Goal: Information Seeking & Learning: Learn about a topic

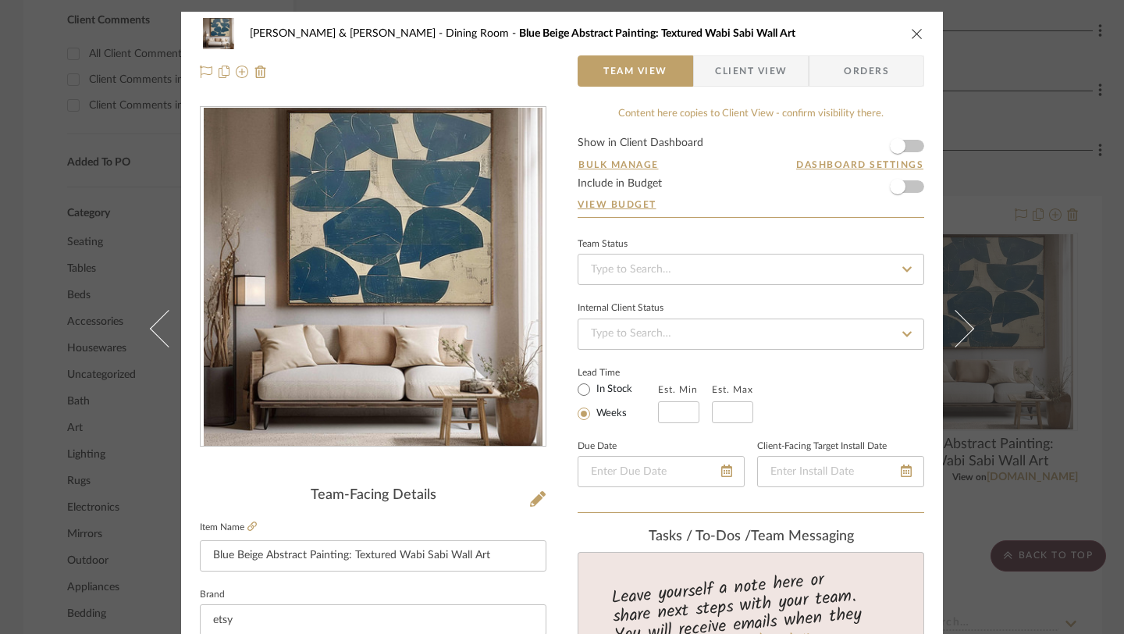
click at [911, 39] on icon "close" at bounding box center [917, 33] width 12 height 12
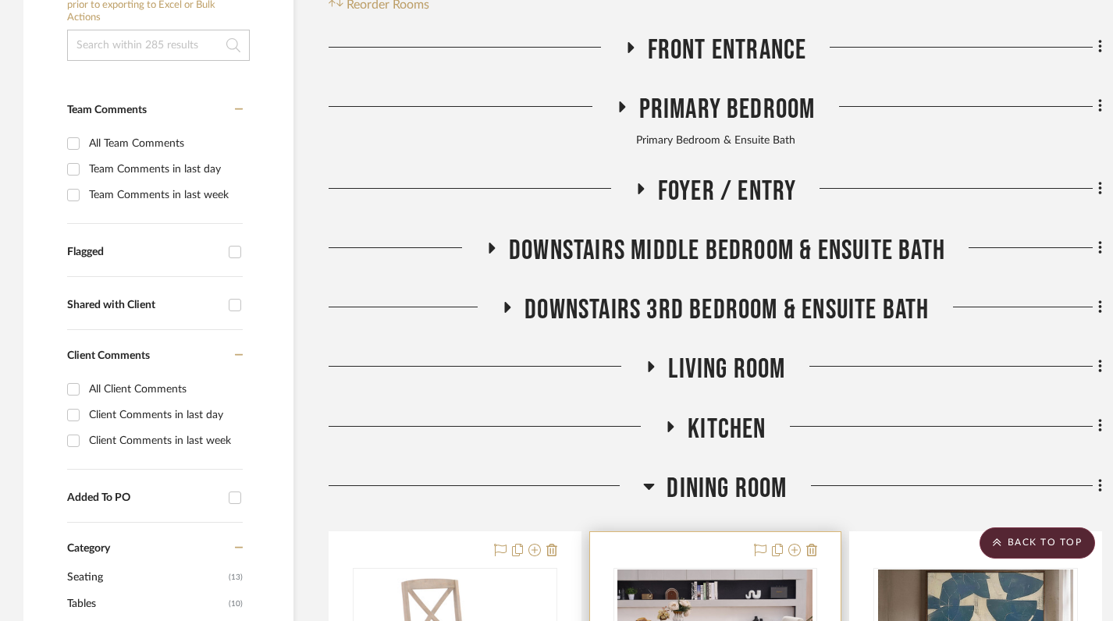
scroll to position [218, 0]
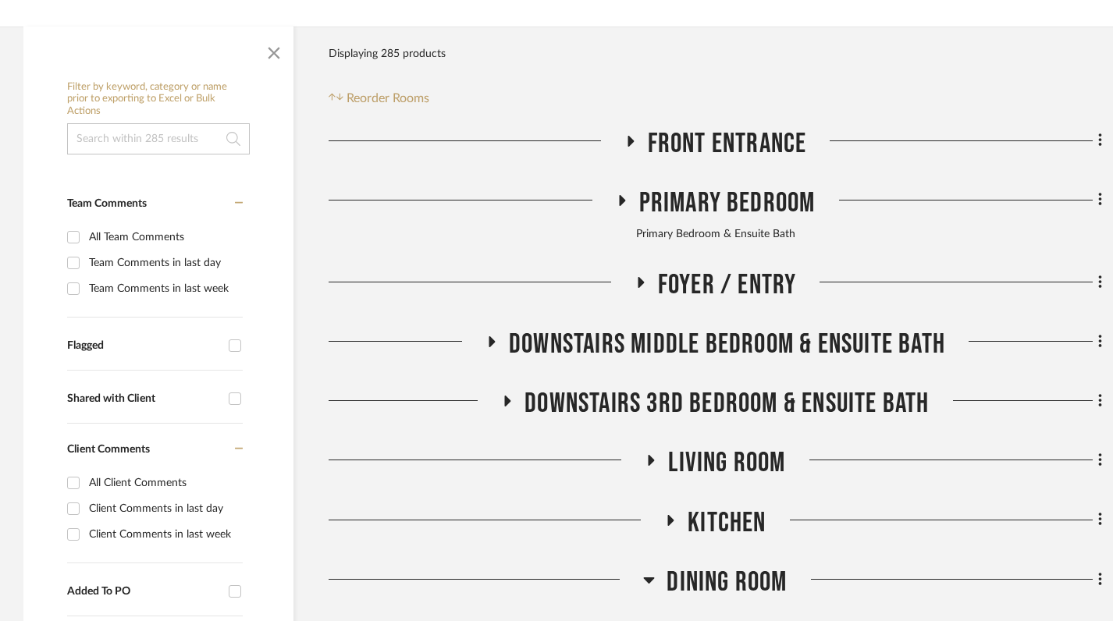
scroll to position [307, 0]
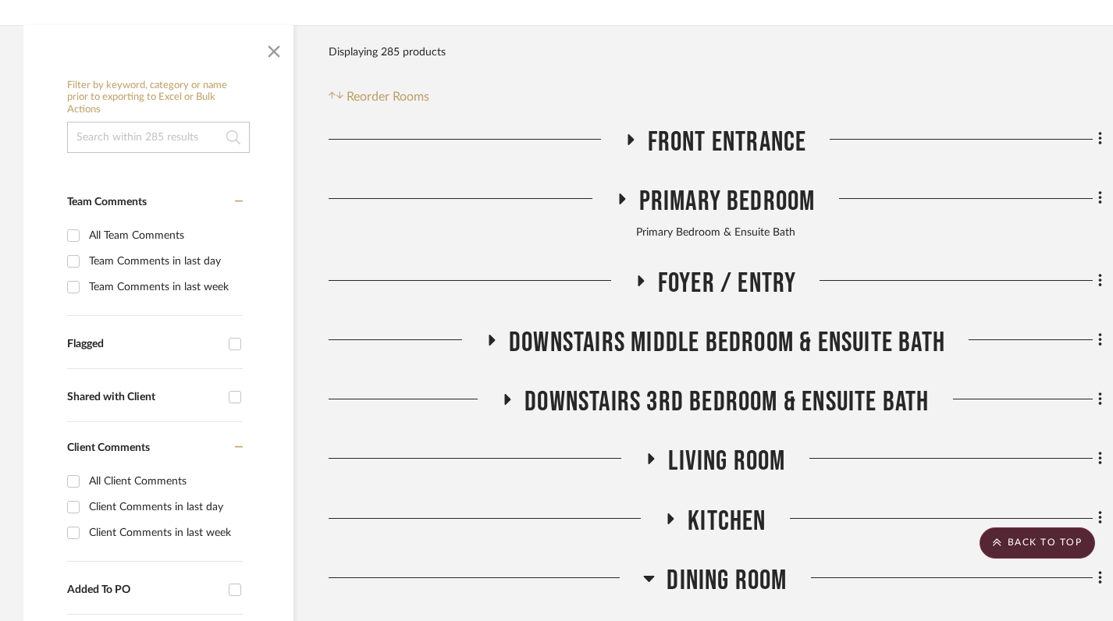
click at [665, 505] on h3 "Kitchen" at bounding box center [714, 522] width 101 height 34
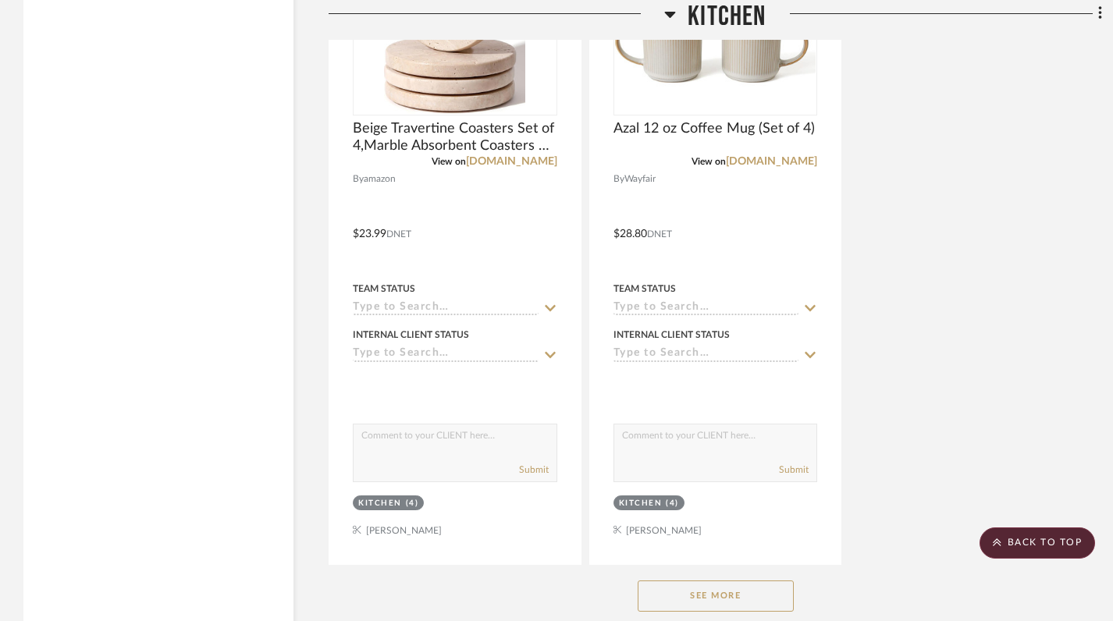
scroll to position [2771, 0]
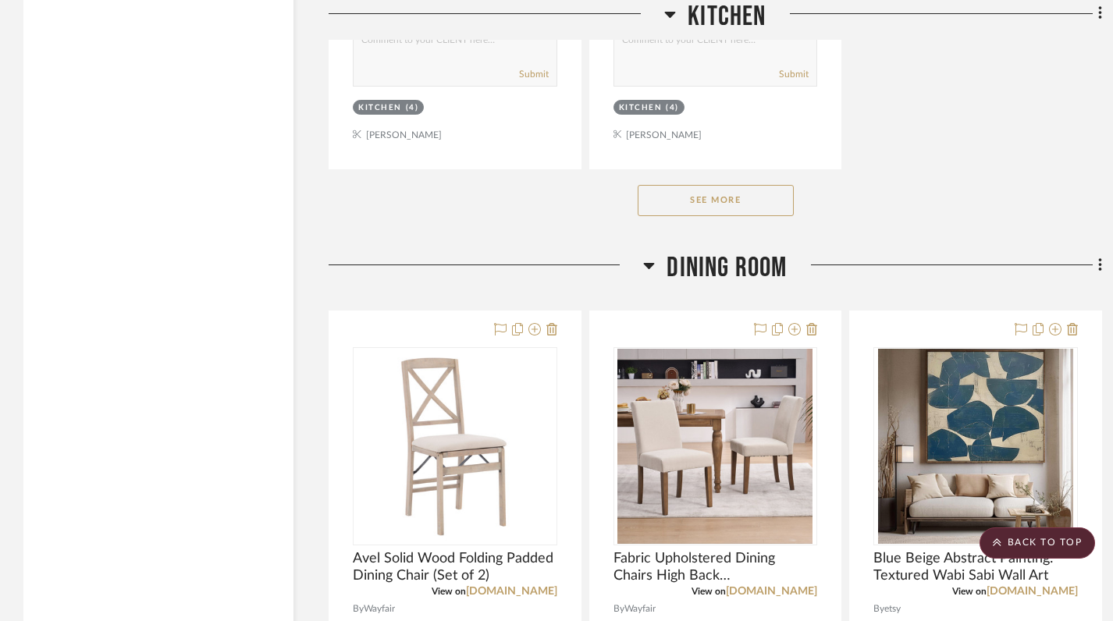
click at [700, 185] on button "See More" at bounding box center [716, 200] width 156 height 31
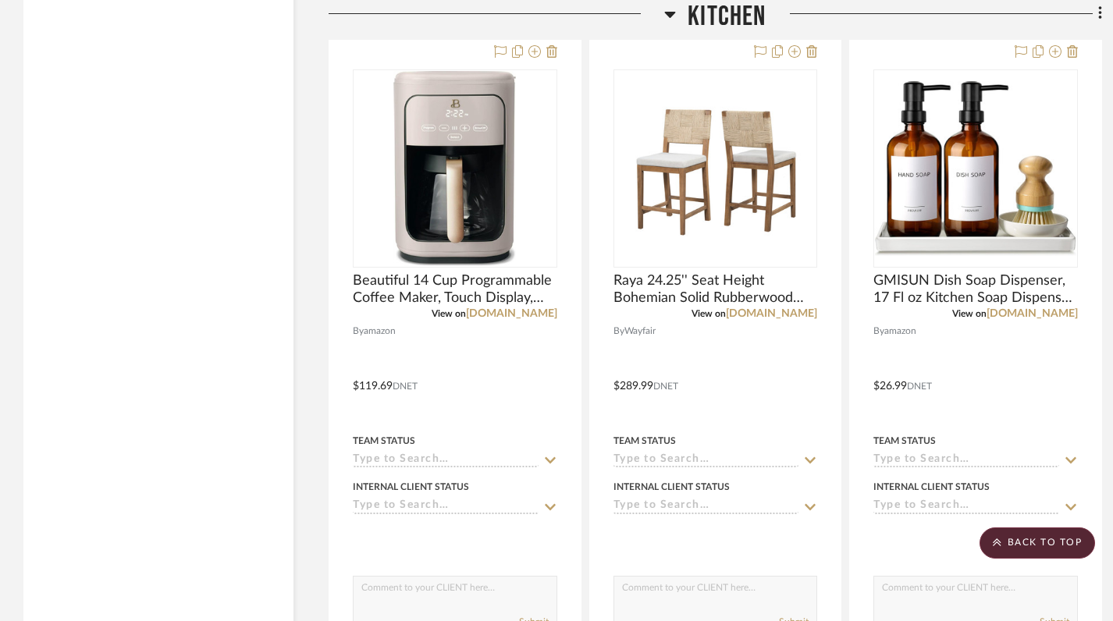
scroll to position [9843, 0]
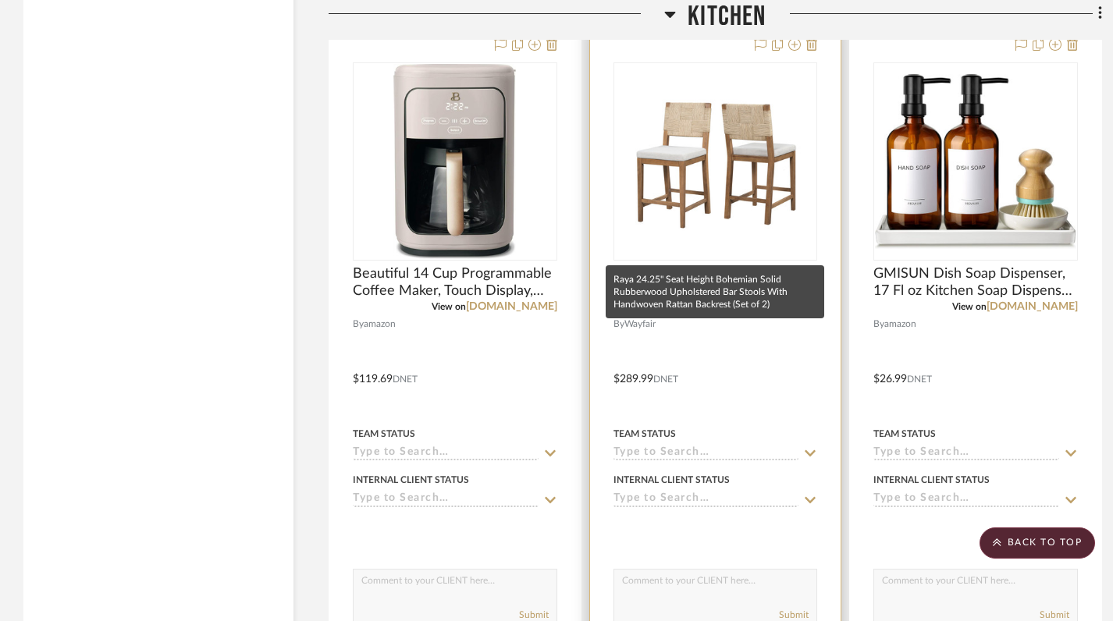
click at [666, 265] on span "Raya 24.25'' Seat Height Bohemian Solid Rubberwood Upholstered Bar Stools With …" at bounding box center [715, 282] width 204 height 34
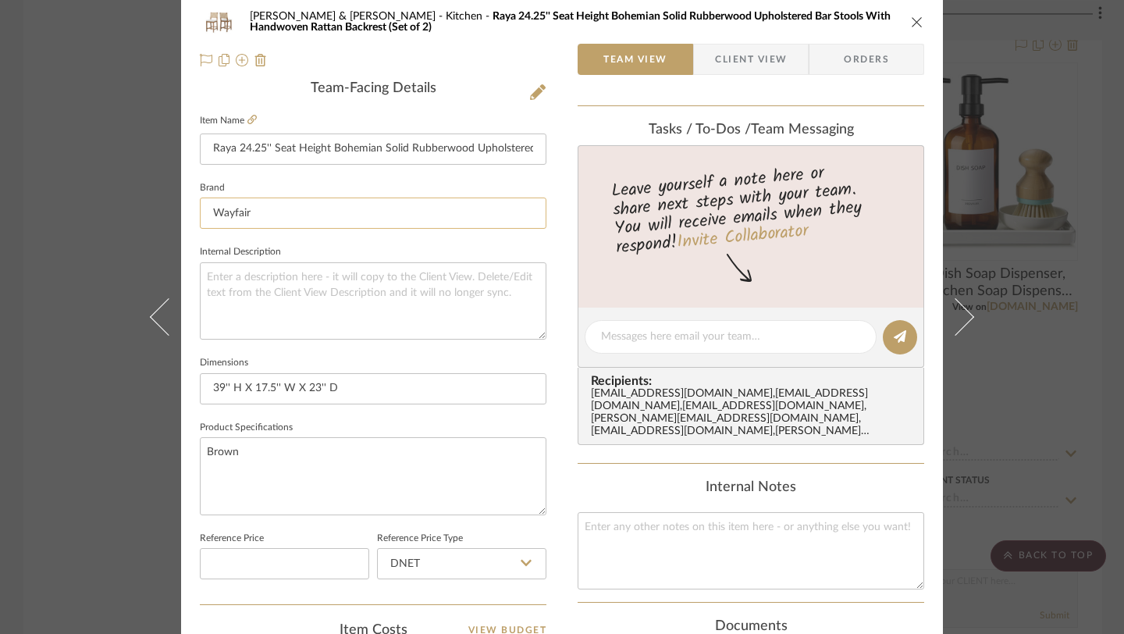
scroll to position [0, 0]
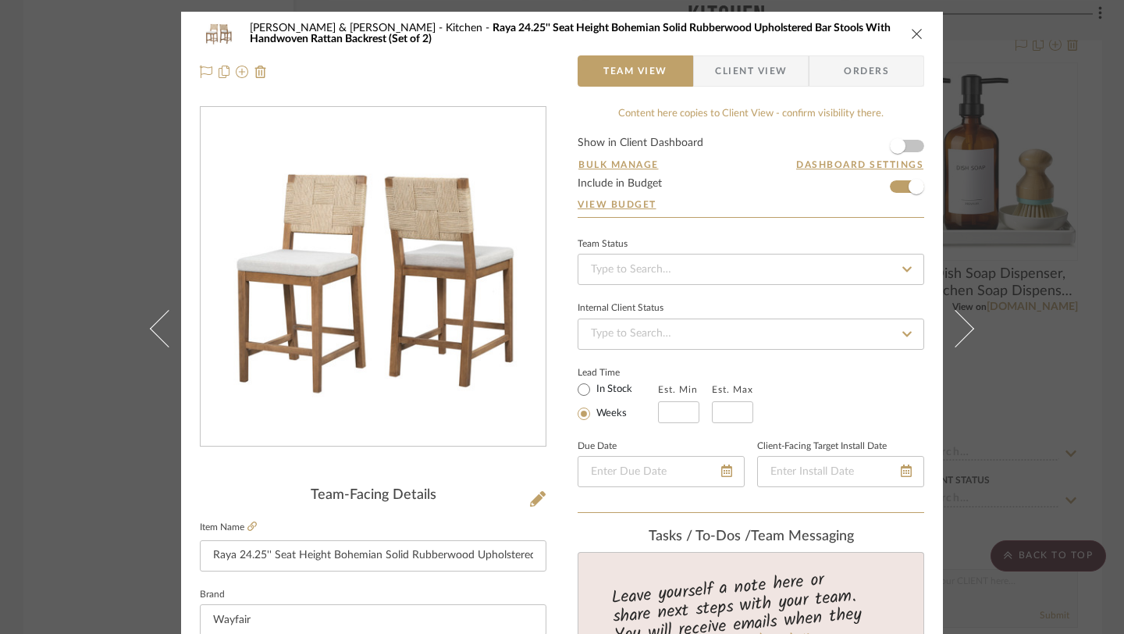
click at [911, 30] on icon "close" at bounding box center [917, 33] width 12 height 12
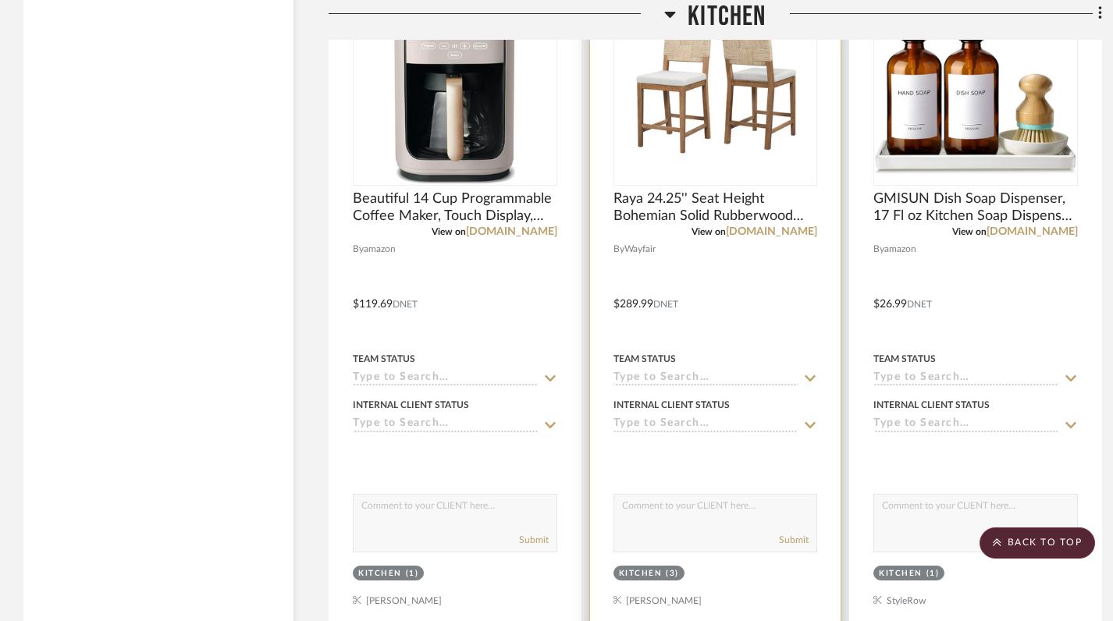
scroll to position [9920, 0]
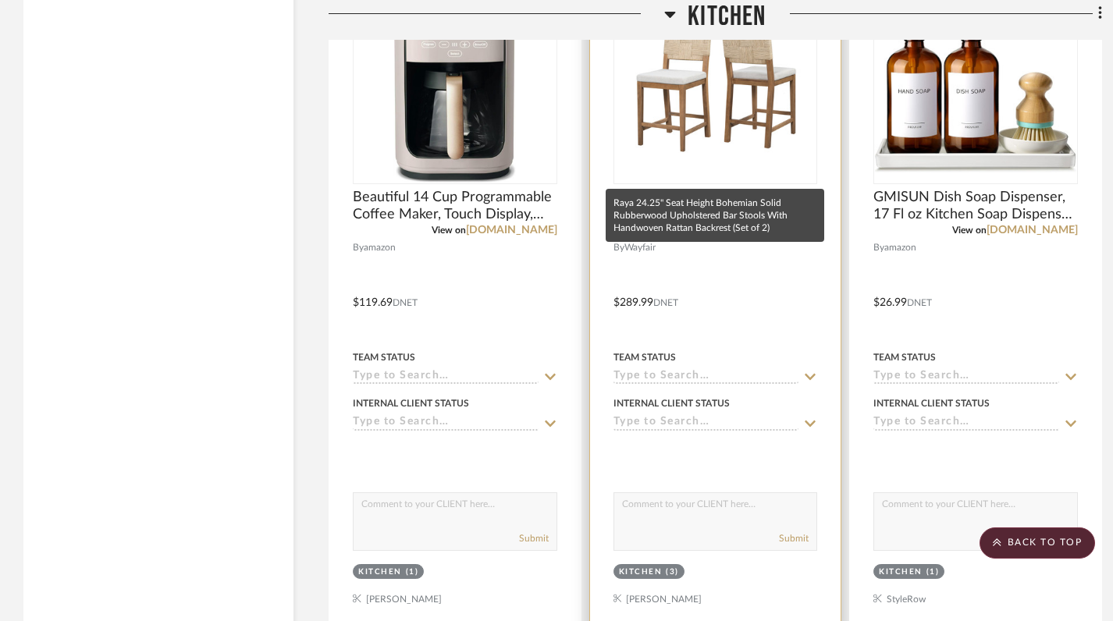
click at [680, 189] on span "Raya 24.25'' Seat Height Bohemian Solid Rubberwood Upholstered Bar Stools With …" at bounding box center [715, 206] width 204 height 34
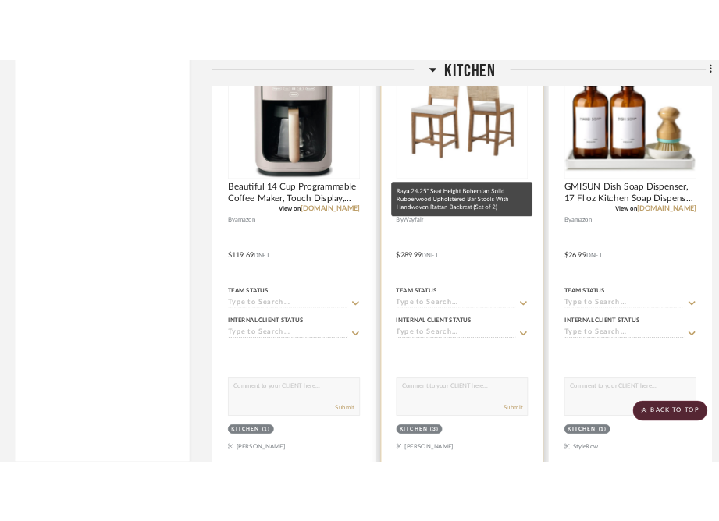
scroll to position [0, 0]
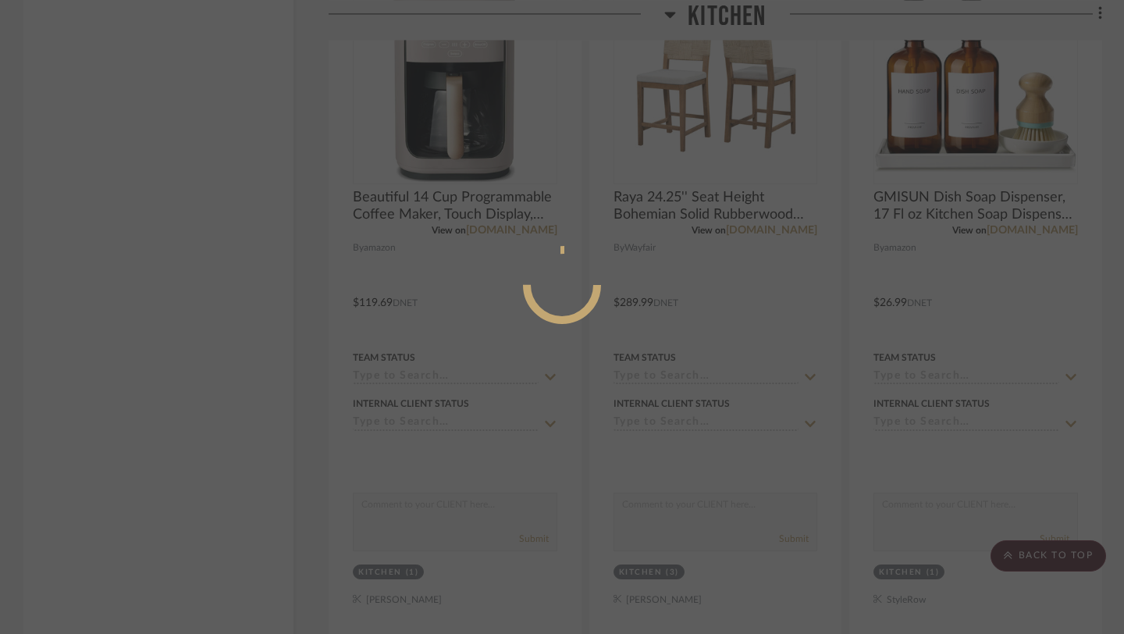
click at [670, 223] on mat-dialog-content at bounding box center [562, 348] width 234 height 672
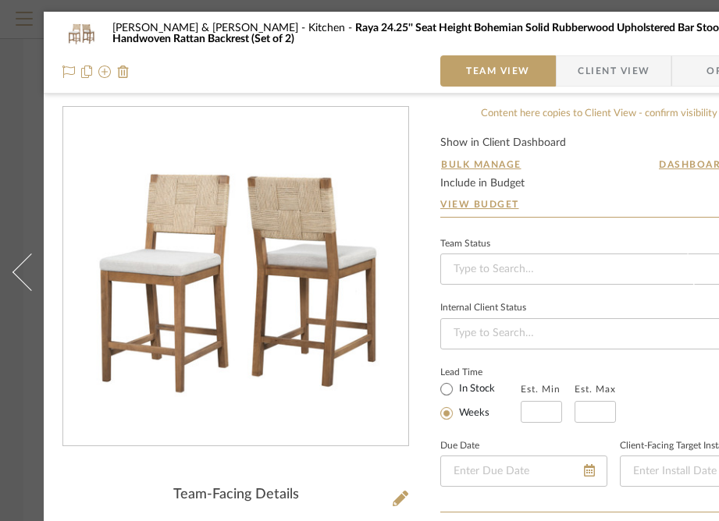
scroll to position [101, 0]
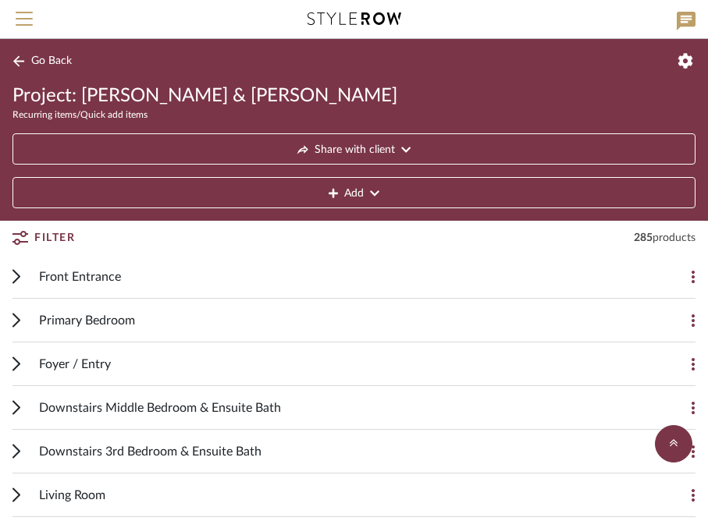
scroll to position [336, 0]
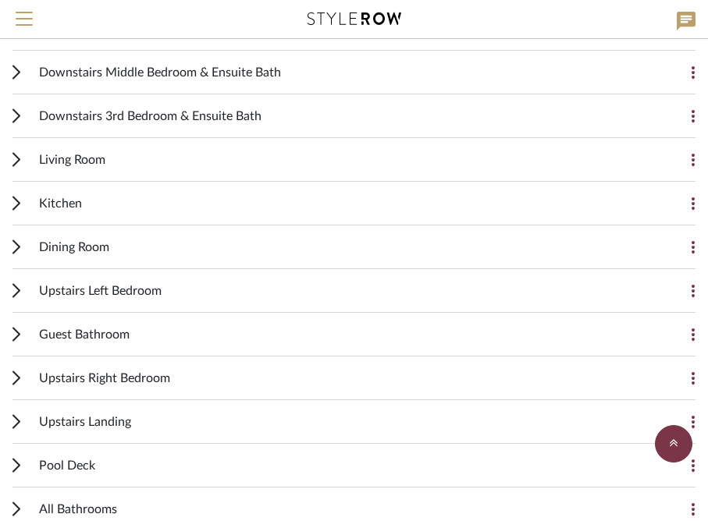
click at [55, 210] on span "Kitchen" at bounding box center [60, 203] width 43 height 19
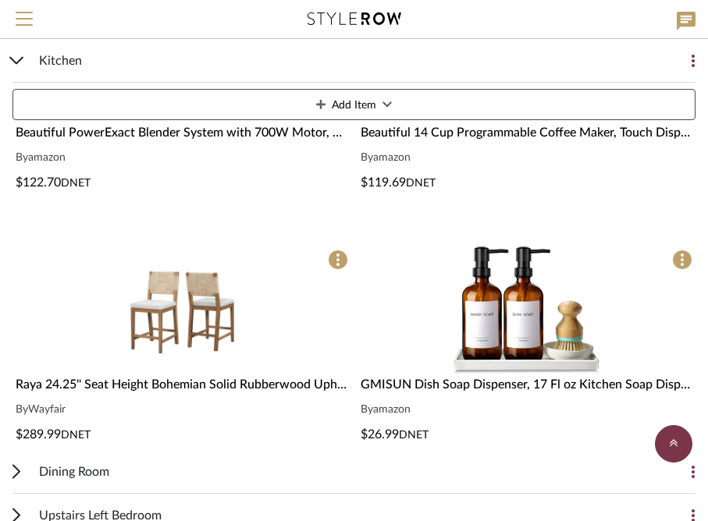
scroll to position [5442, 0]
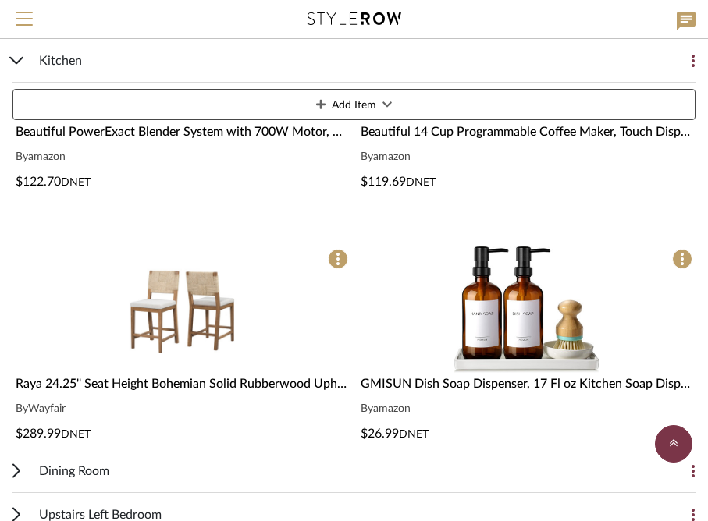
click at [58, 383] on span "Raya 24.25'' Seat Height Bohemian Solid Rubberwood Upholstered Bar Stools With …" at bounding box center [350, 384] width 668 height 12
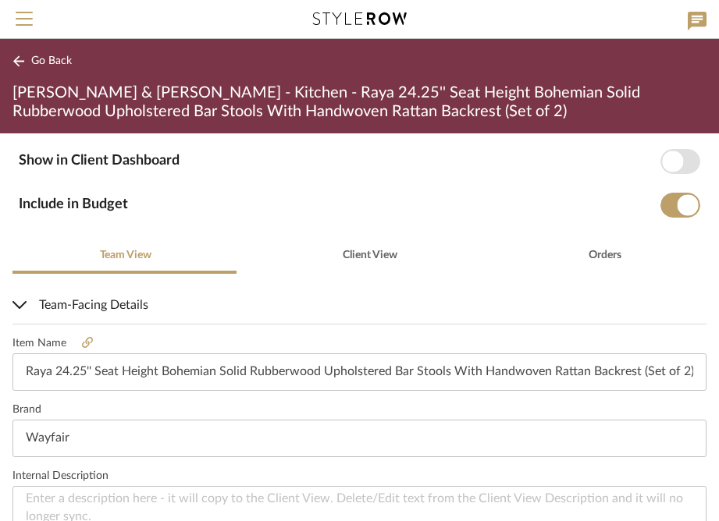
scroll to position [249, 0]
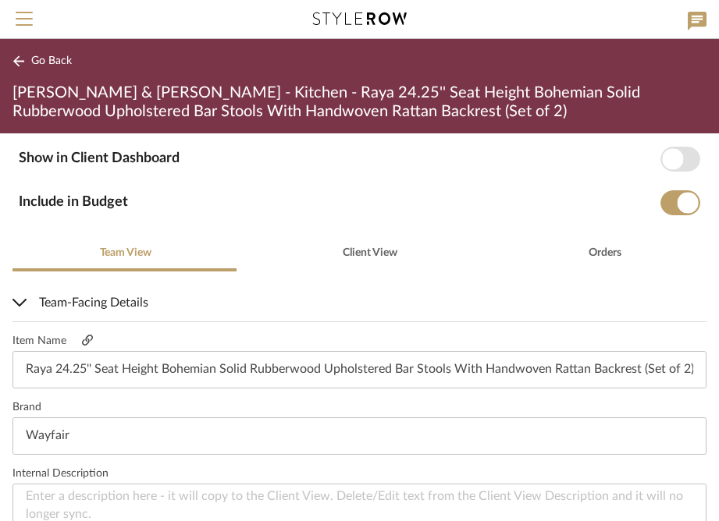
click at [86, 343] on icon at bounding box center [87, 340] width 11 height 11
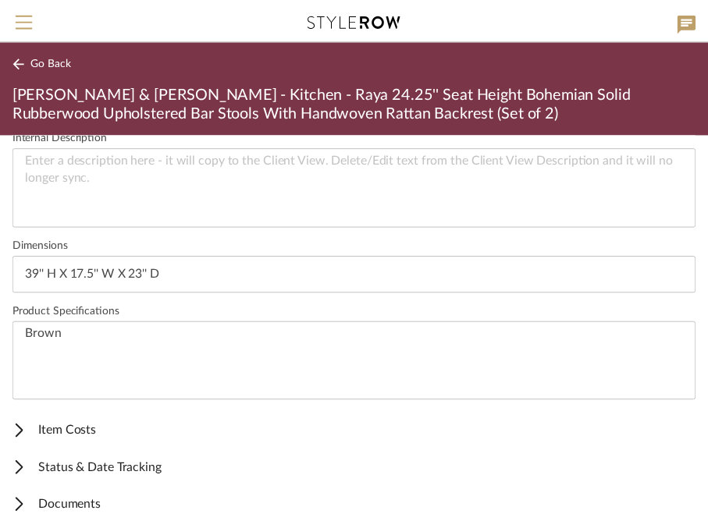
scroll to position [604, 0]
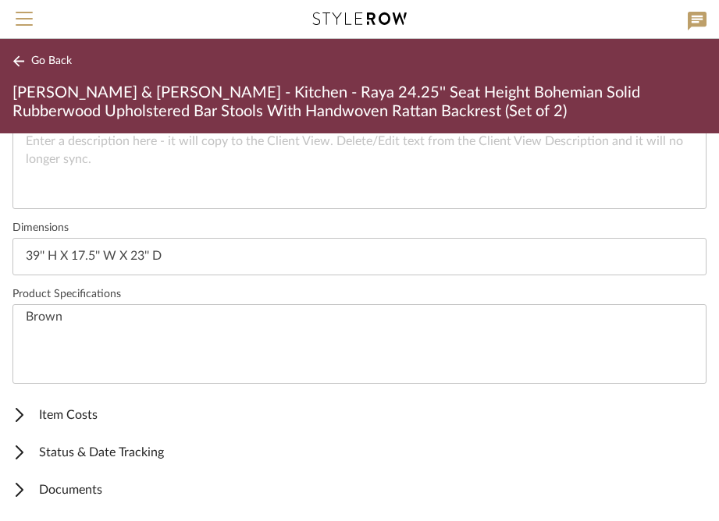
click at [42, 69] on button "Go Back" at bounding box center [44, 61] width 65 height 20
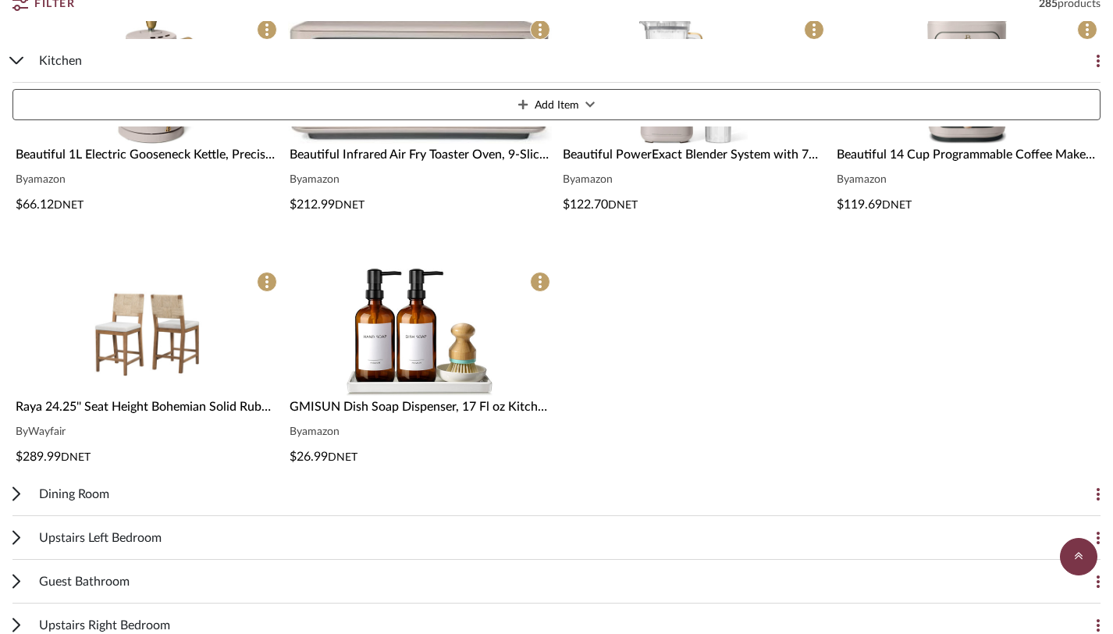
scroll to position [3014, 0]
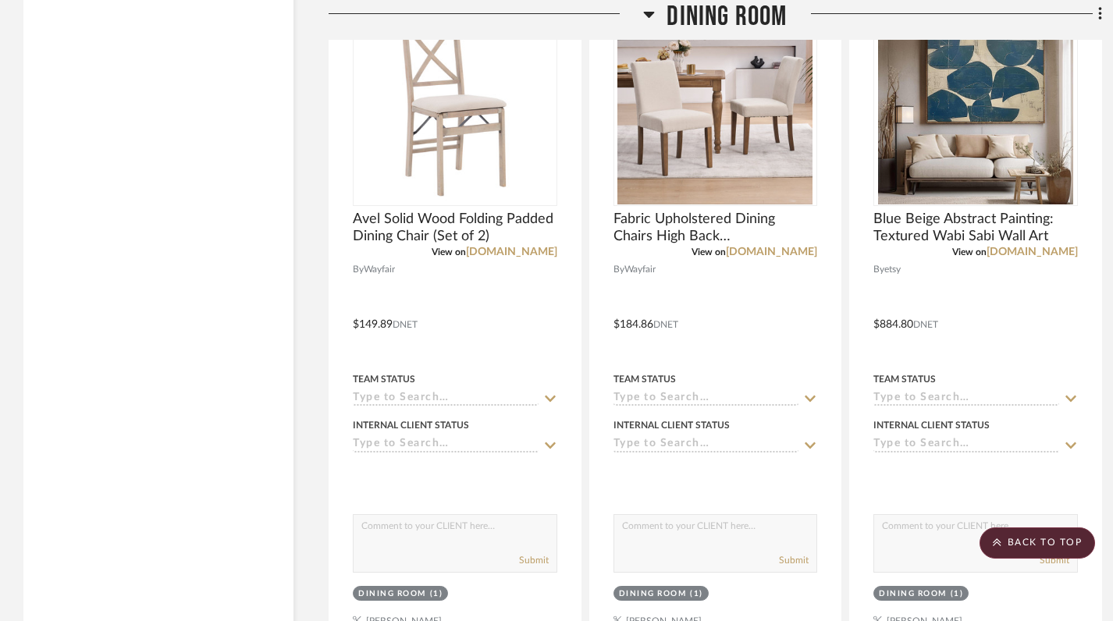
scroll to position [2763, 0]
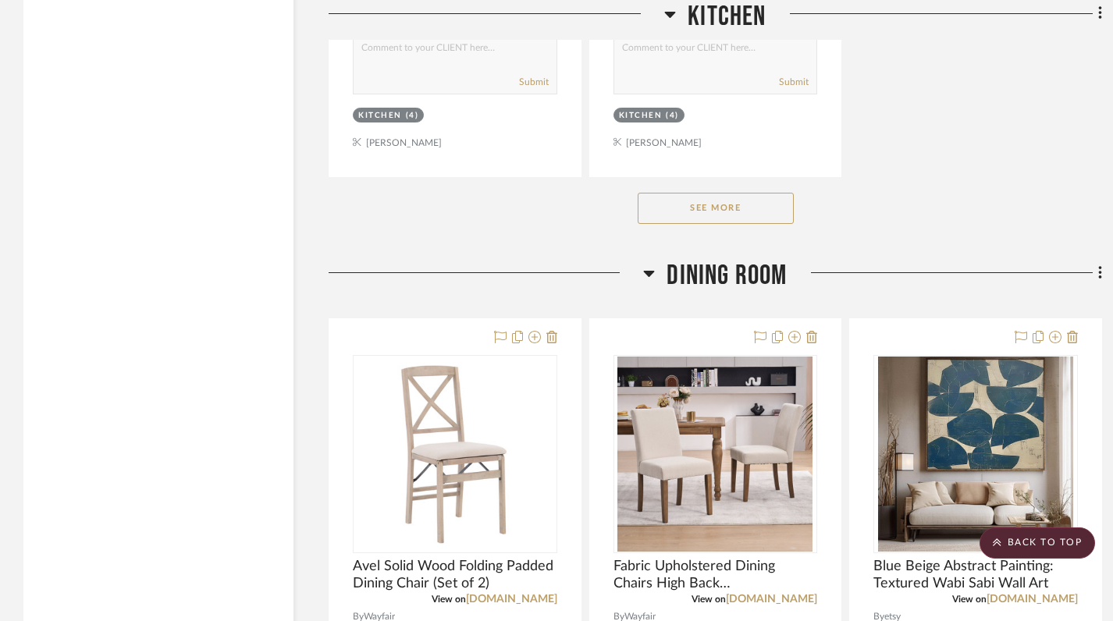
click at [677, 193] on button "See More" at bounding box center [716, 208] width 156 height 31
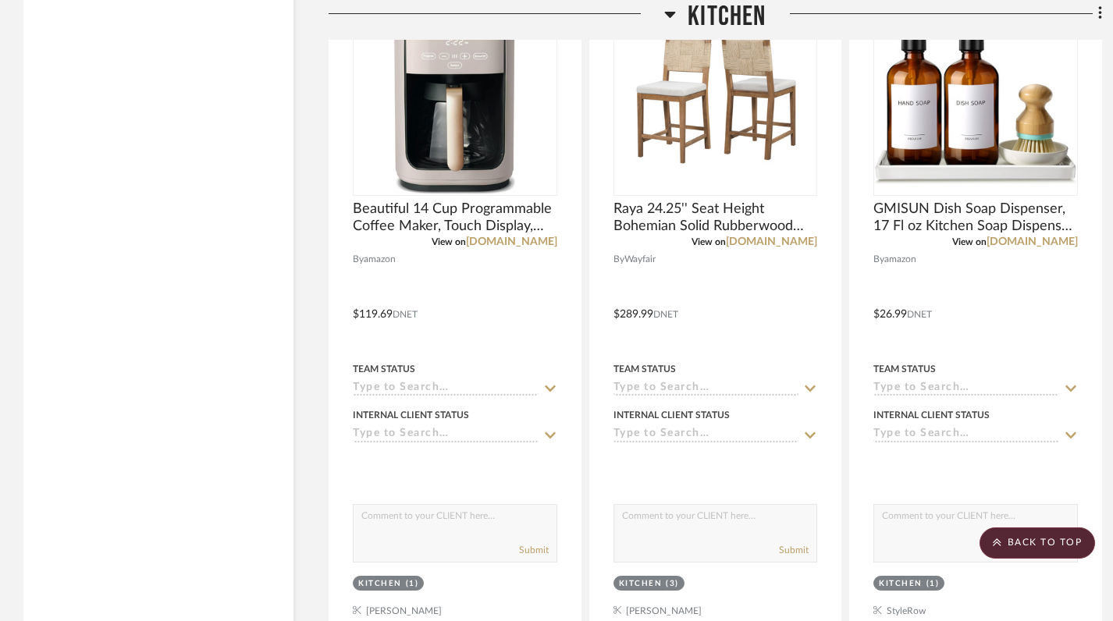
scroll to position [9911, 0]
